Goal: Information Seeking & Learning: Learn about a topic

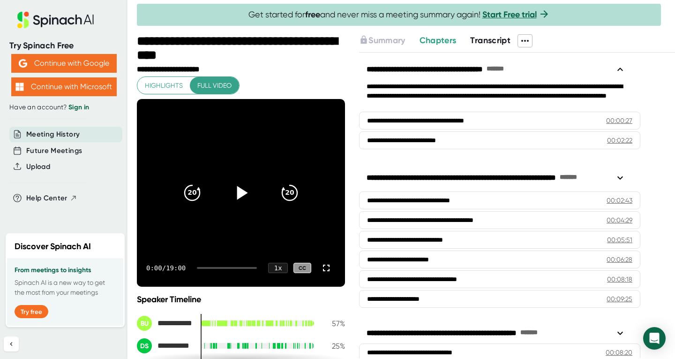
click at [234, 191] on icon at bounding box center [240, 192] width 23 height 23
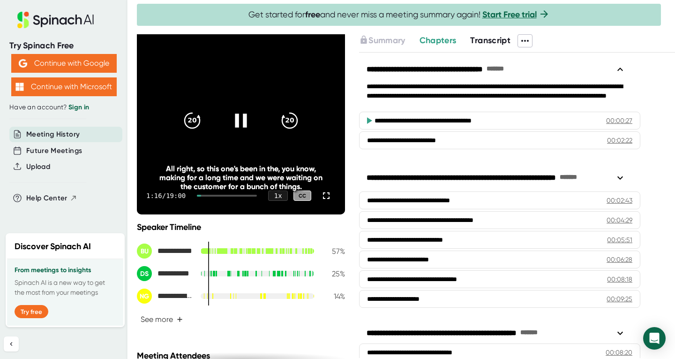
scroll to position [94, 0]
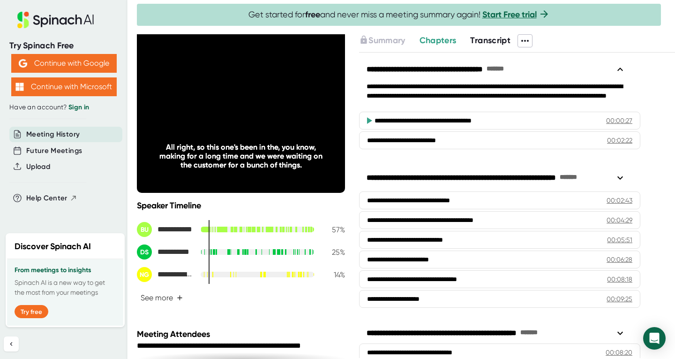
click at [227, 275] on div at bounding box center [257, 274] width 113 height 6
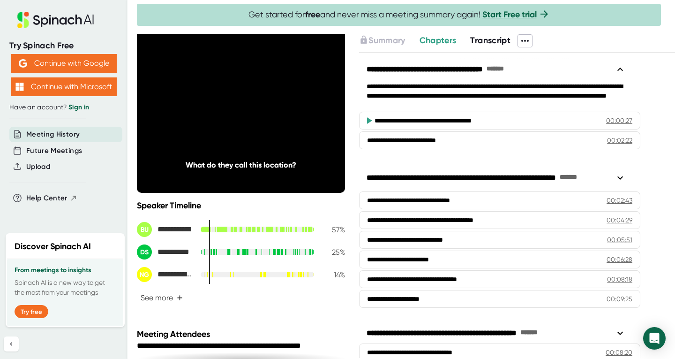
click at [259, 276] on div at bounding box center [257, 274] width 113 height 6
click at [262, 273] on div at bounding box center [262, 274] width 0 height 7
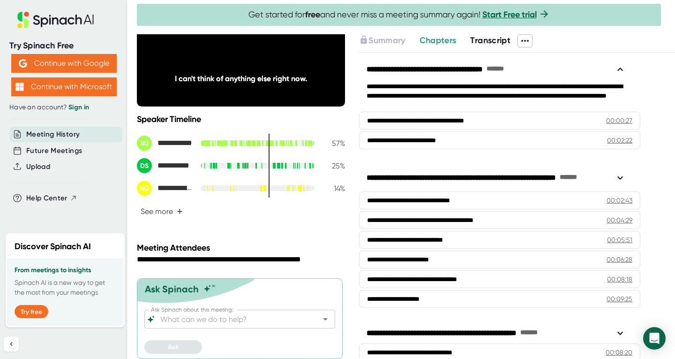
scroll to position [185, 0]
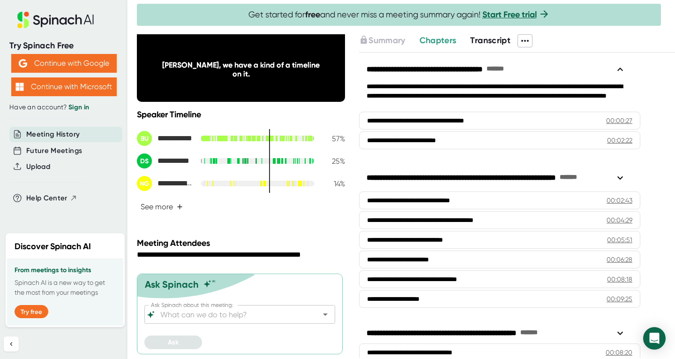
click at [283, 184] on div at bounding box center [257, 183] width 113 height 6
click at [287, 184] on div at bounding box center [287, 183] width 0 height 7
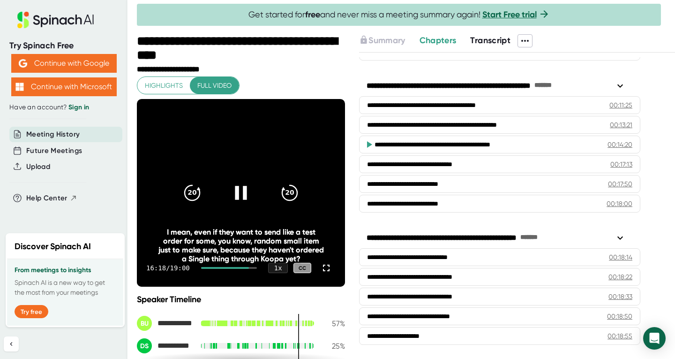
scroll to position [47, 0]
